Goal: Information Seeking & Learning: Learn about a topic

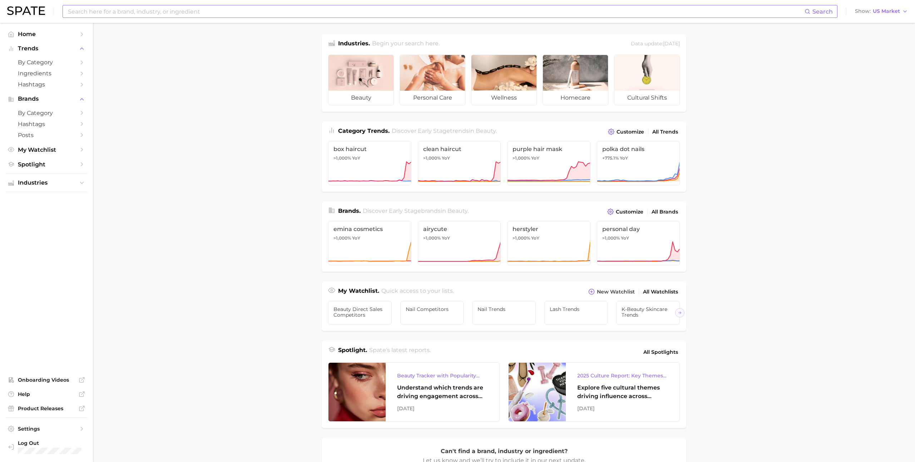
click at [155, 11] on input at bounding box center [435, 11] width 737 height 12
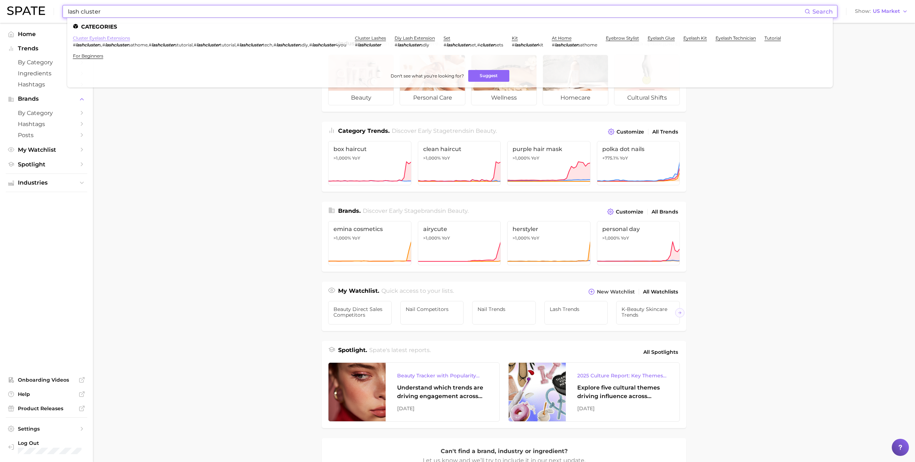
type input "lash cluster"
click at [120, 39] on link "cluster eyelash extensions" at bounding box center [101, 37] width 57 height 5
